Goal: Navigation & Orientation: Find specific page/section

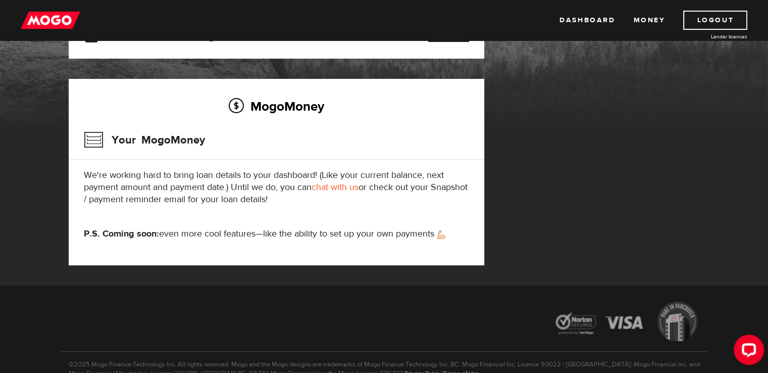
scroll to position [51, 0]
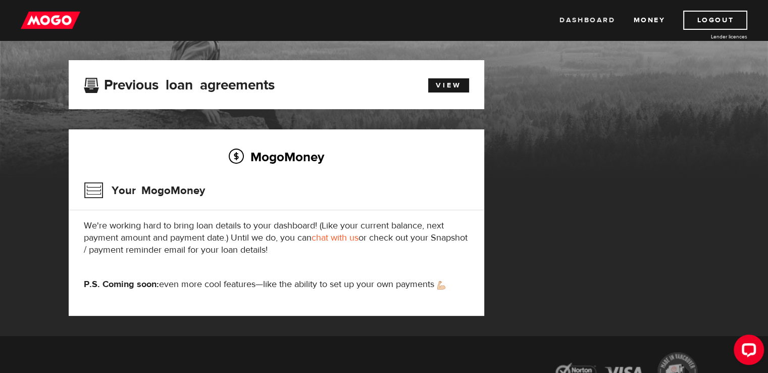
click at [588, 19] on link "Dashboard" at bounding box center [588, 20] width 56 height 19
click at [642, 18] on link "Money" at bounding box center [650, 20] width 32 height 19
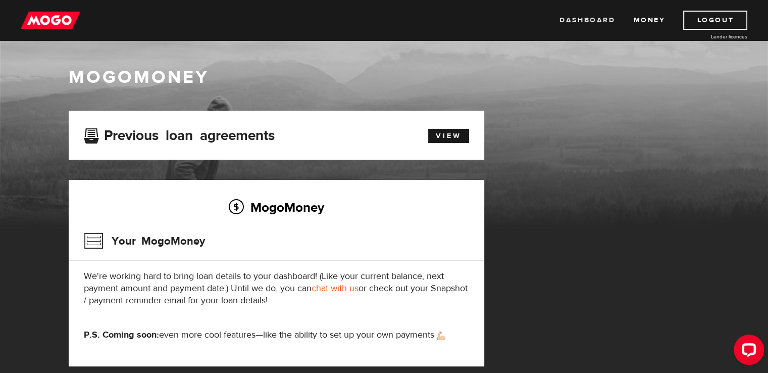
click at [576, 21] on link "Dashboard" at bounding box center [588, 20] width 56 height 19
click at [588, 19] on link "Dashboard" at bounding box center [588, 20] width 56 height 19
